Goal: Task Accomplishment & Management: Use online tool/utility

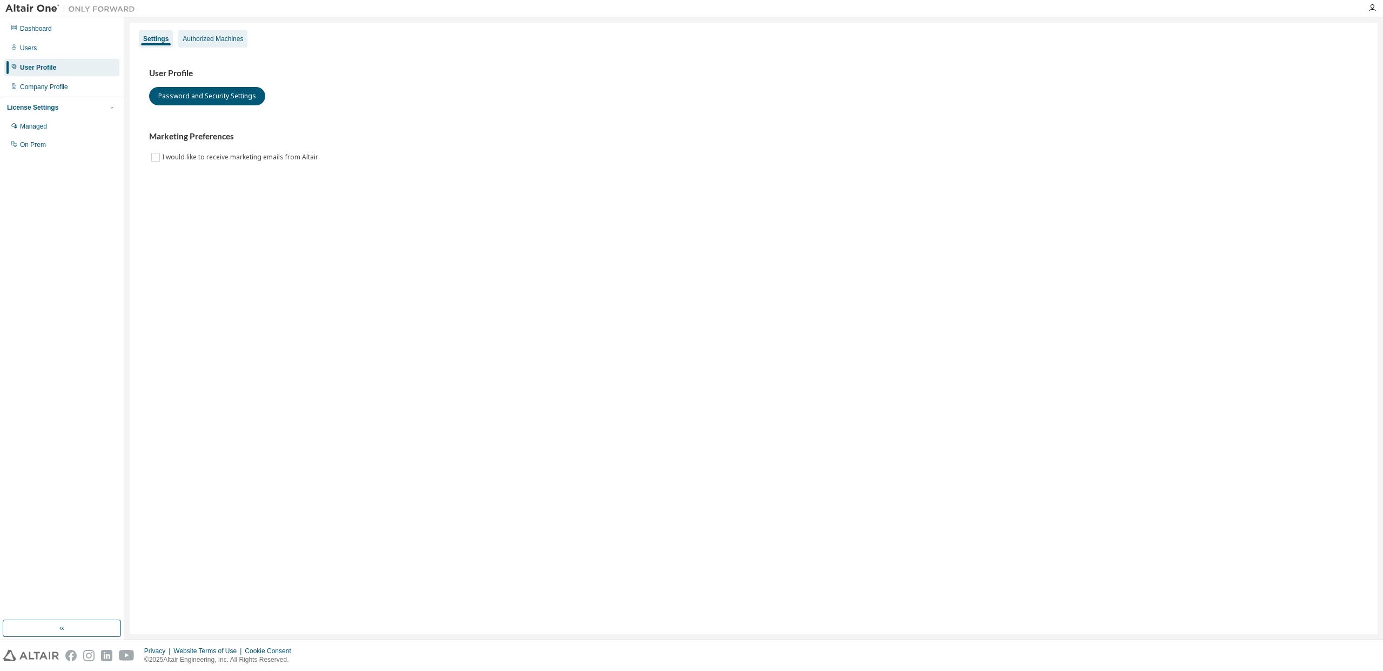
click at [209, 42] on div "Authorized Machines" at bounding box center [213, 39] width 61 height 9
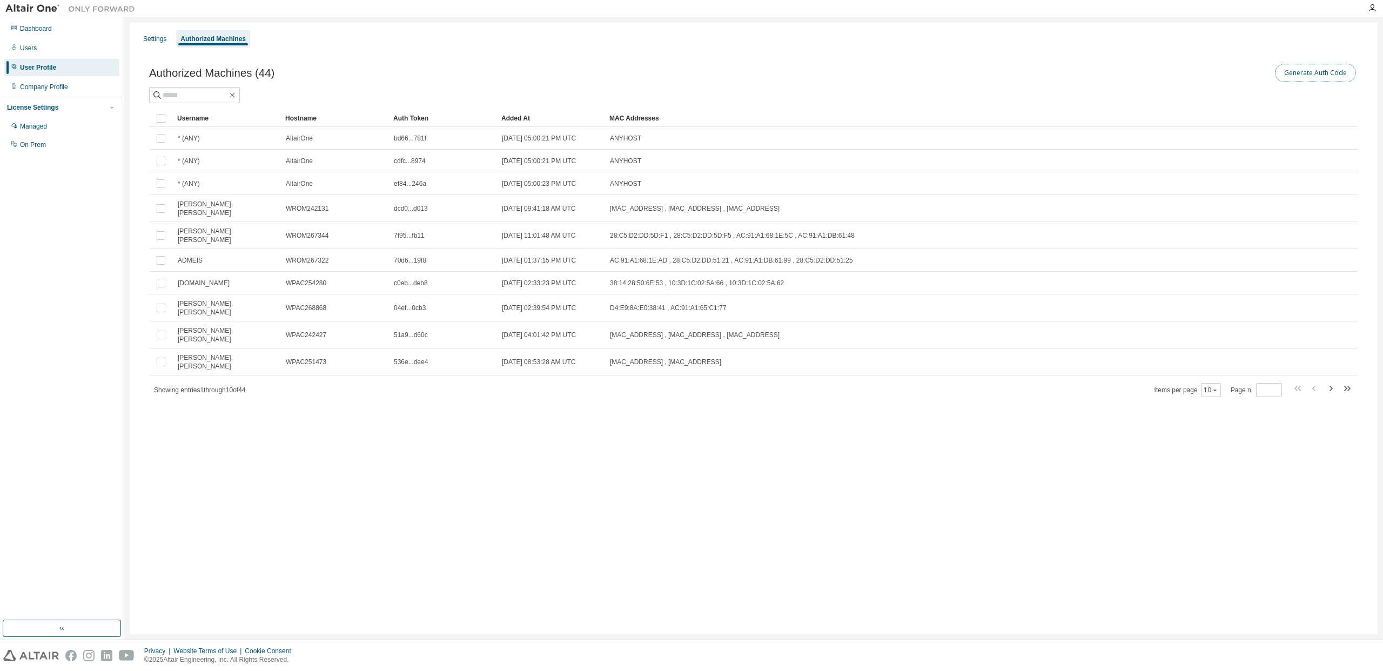
click at [1312, 71] on button "Generate Auth Code" at bounding box center [1315, 73] width 81 height 18
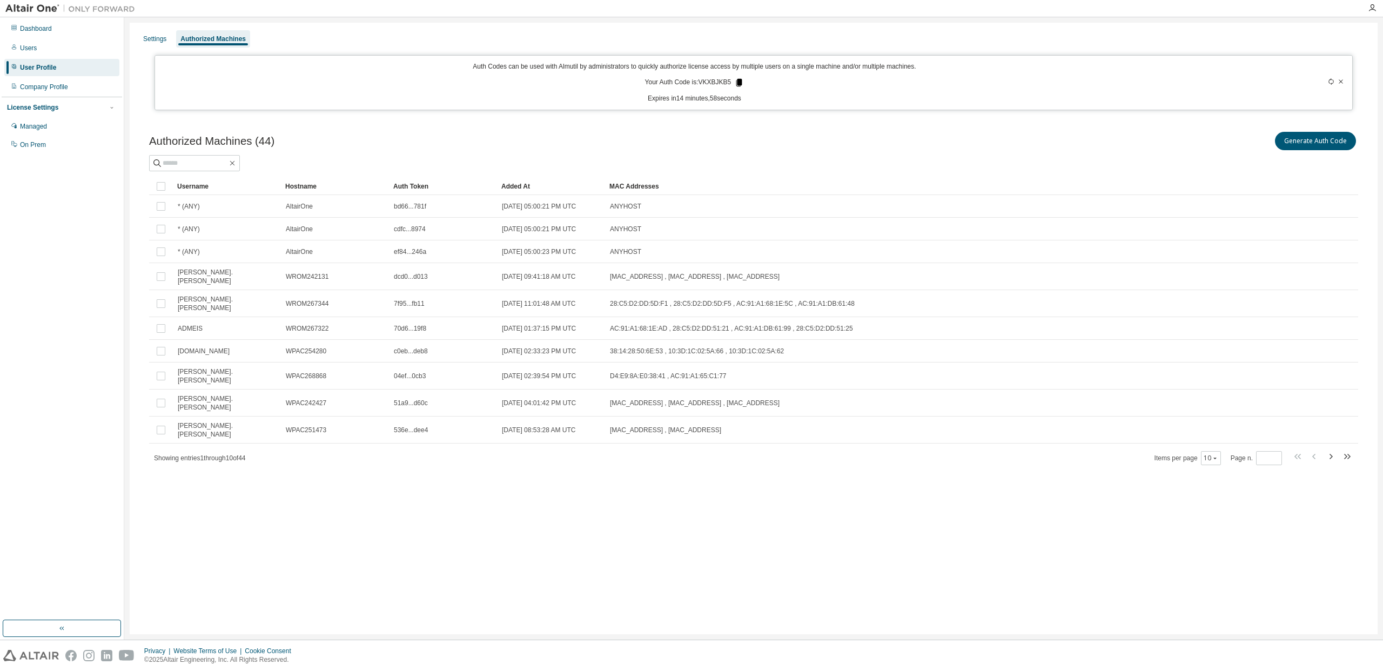
click at [742, 82] on icon at bounding box center [739, 83] width 6 height 8
drag, startPoint x: 1240, startPoint y: 592, endPoint x: 1256, endPoint y: 596, distance: 16.3
click at [1241, 592] on div "Settings Authorized Machines Auth Codes can be used with Almutil by administrat…" at bounding box center [754, 328] width 1248 height 611
